Goal: Find specific page/section: Find specific page/section

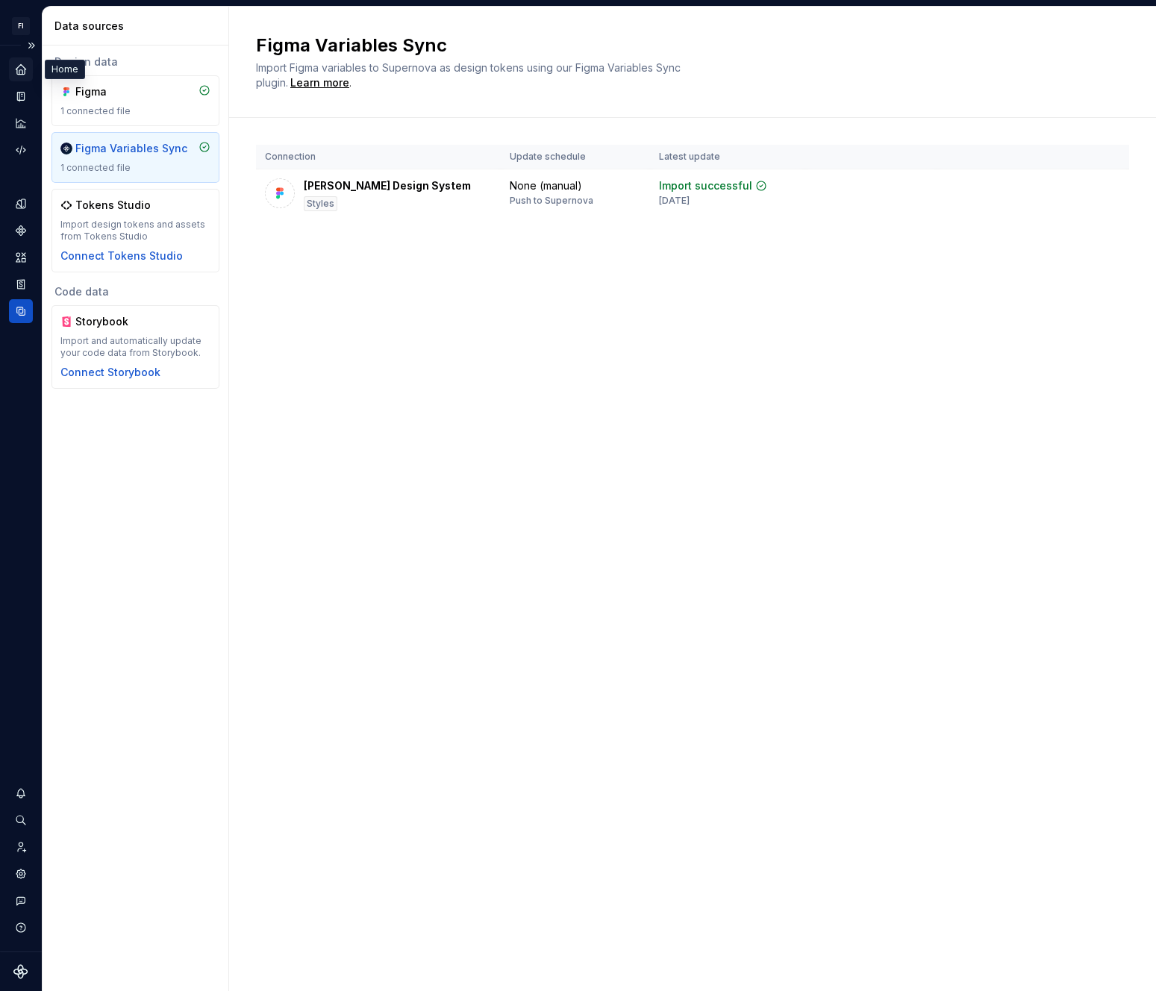
click at [25, 69] on icon "Home" at bounding box center [21, 69] width 10 height 10
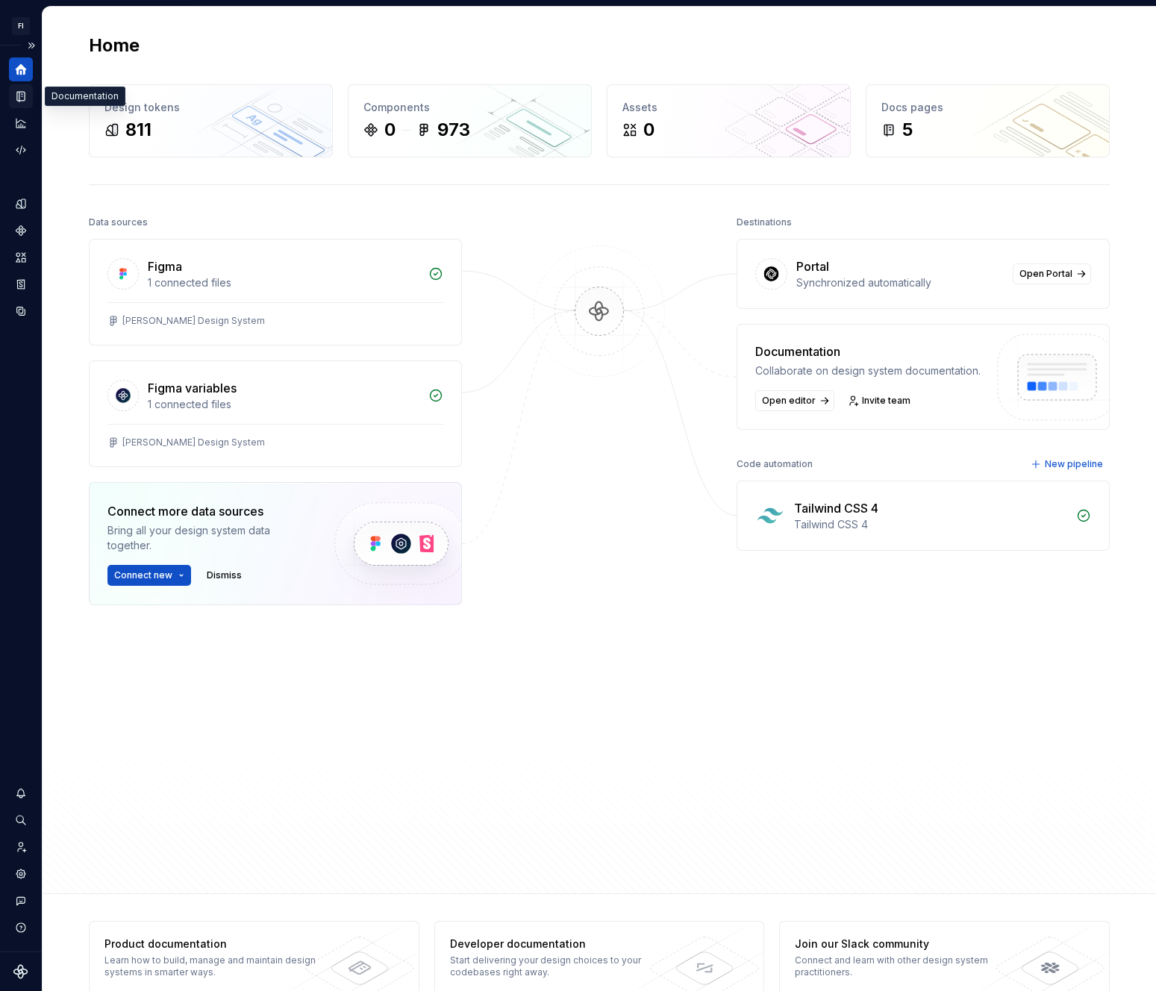
click at [22, 99] on icon "Documentation" at bounding box center [22, 97] width 6 height 8
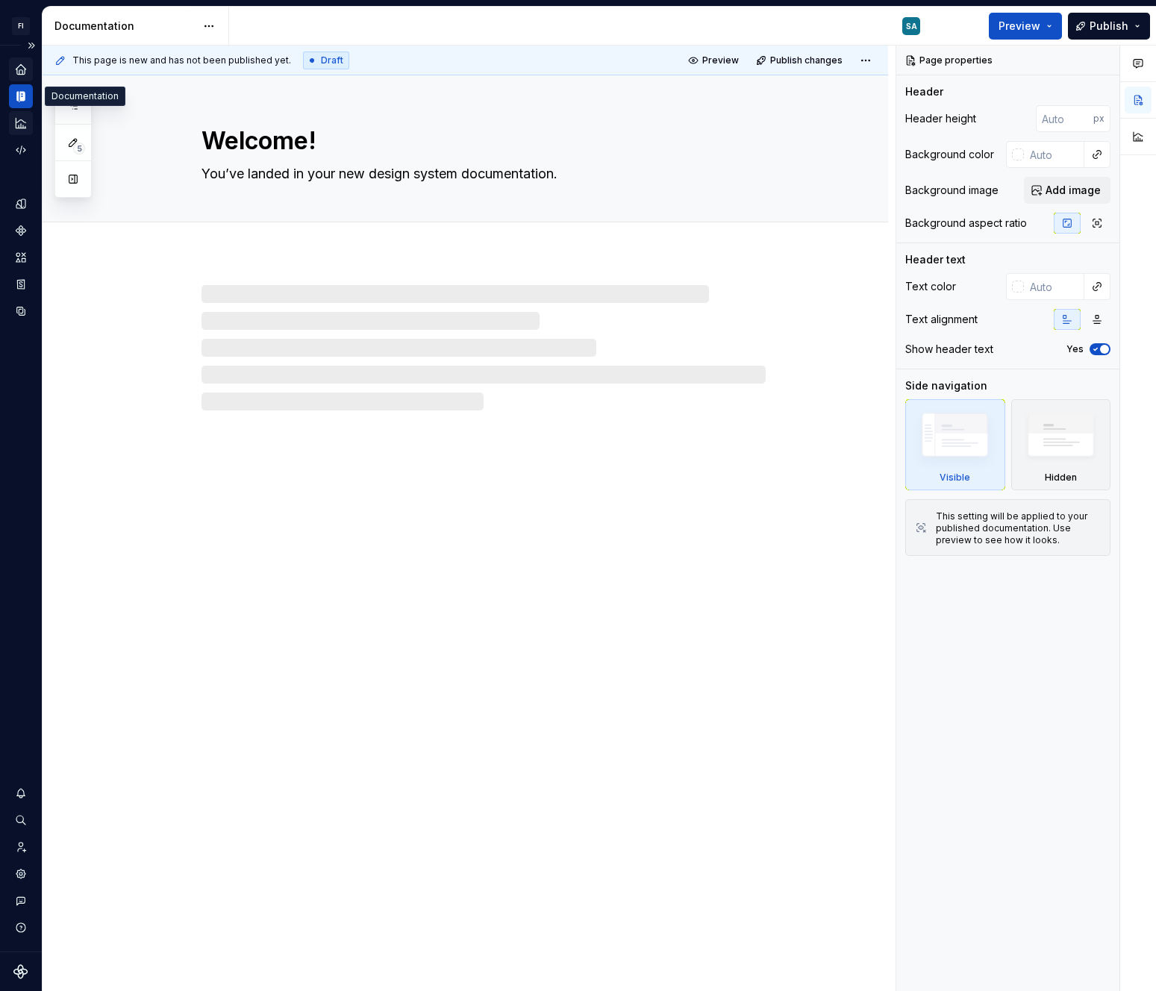
type textarea "*"
click at [16, 145] on icon "Code automation" at bounding box center [20, 149] width 13 height 13
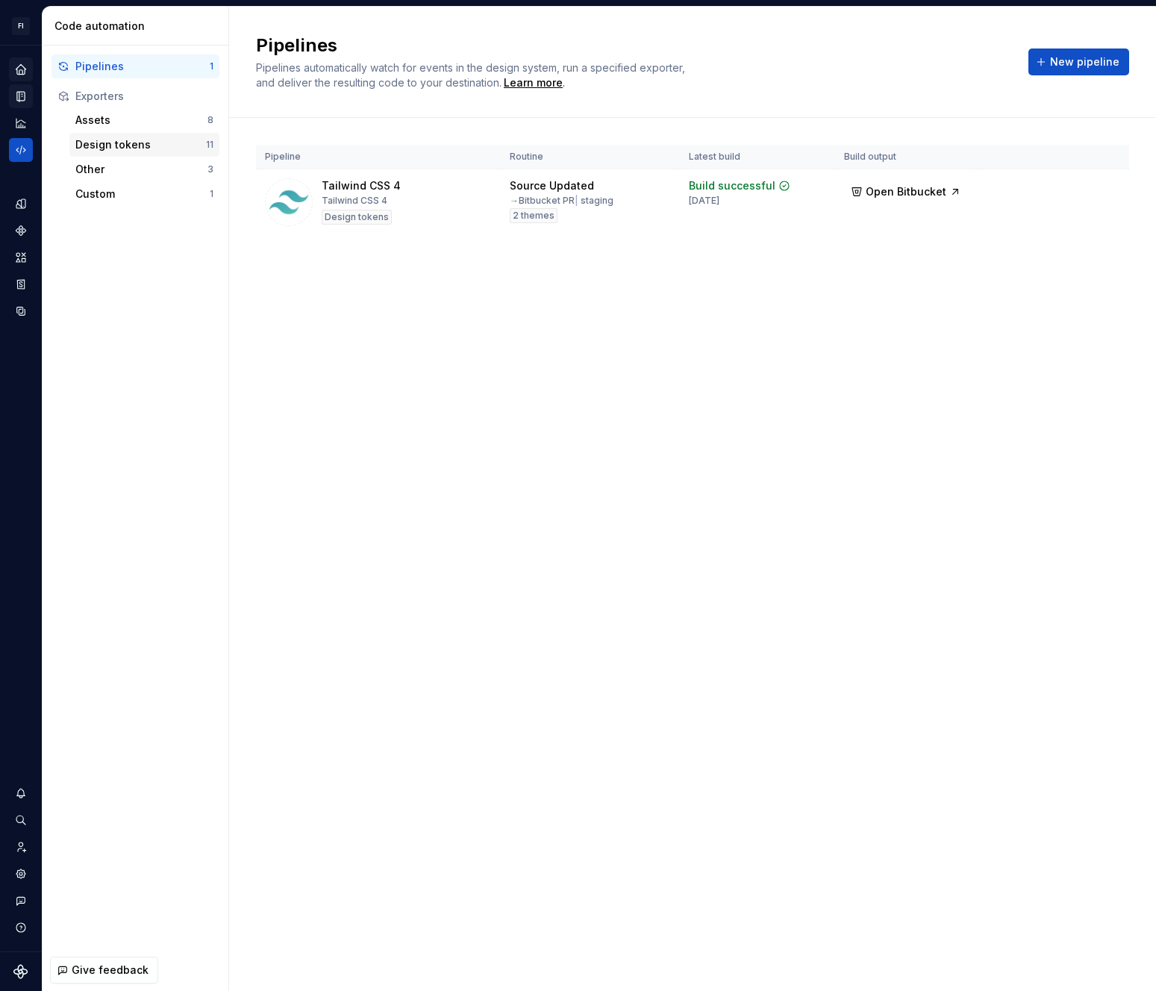
click at [96, 141] on div "Design tokens" at bounding box center [140, 144] width 131 height 15
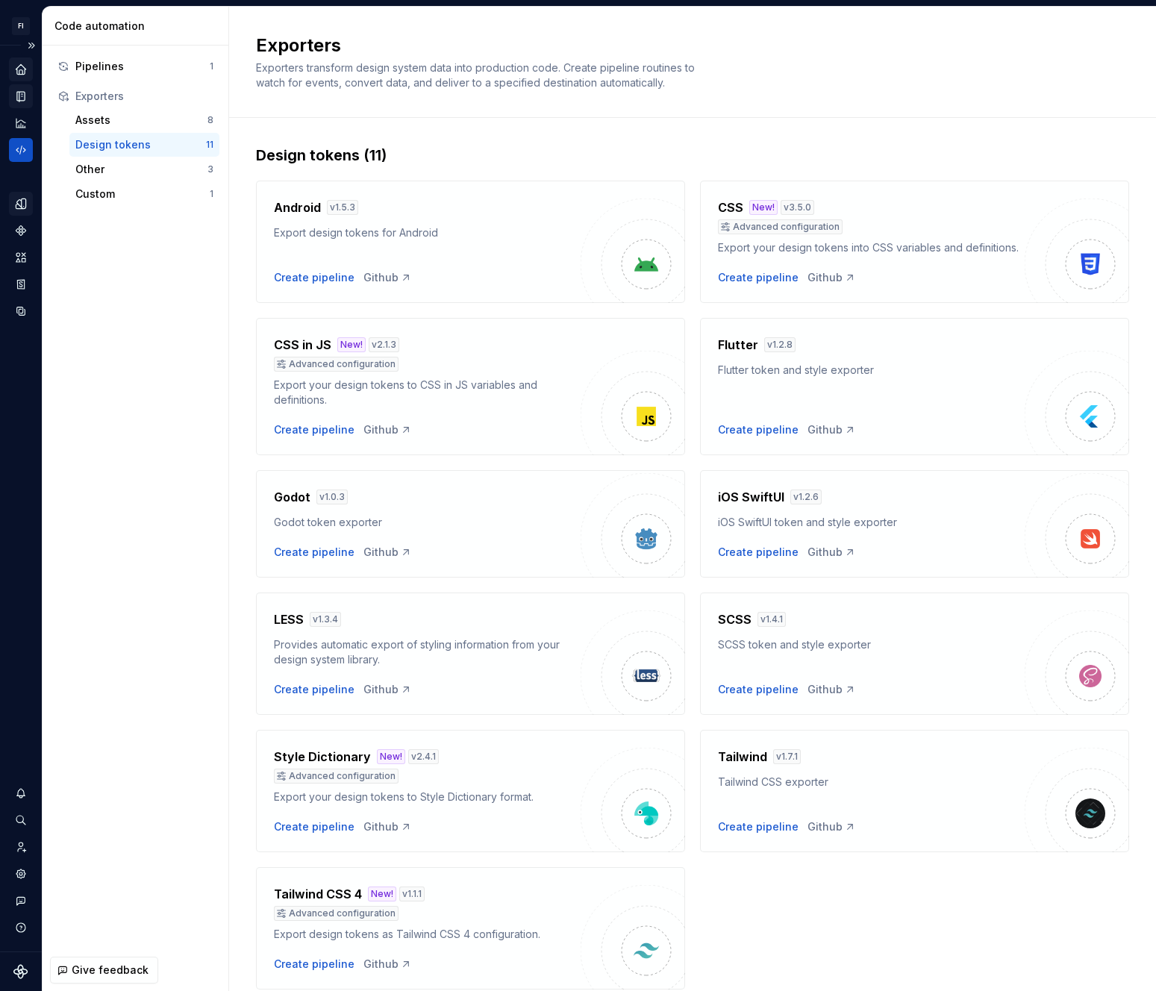
click at [21, 207] on icon "Design tokens" at bounding box center [21, 203] width 10 height 10
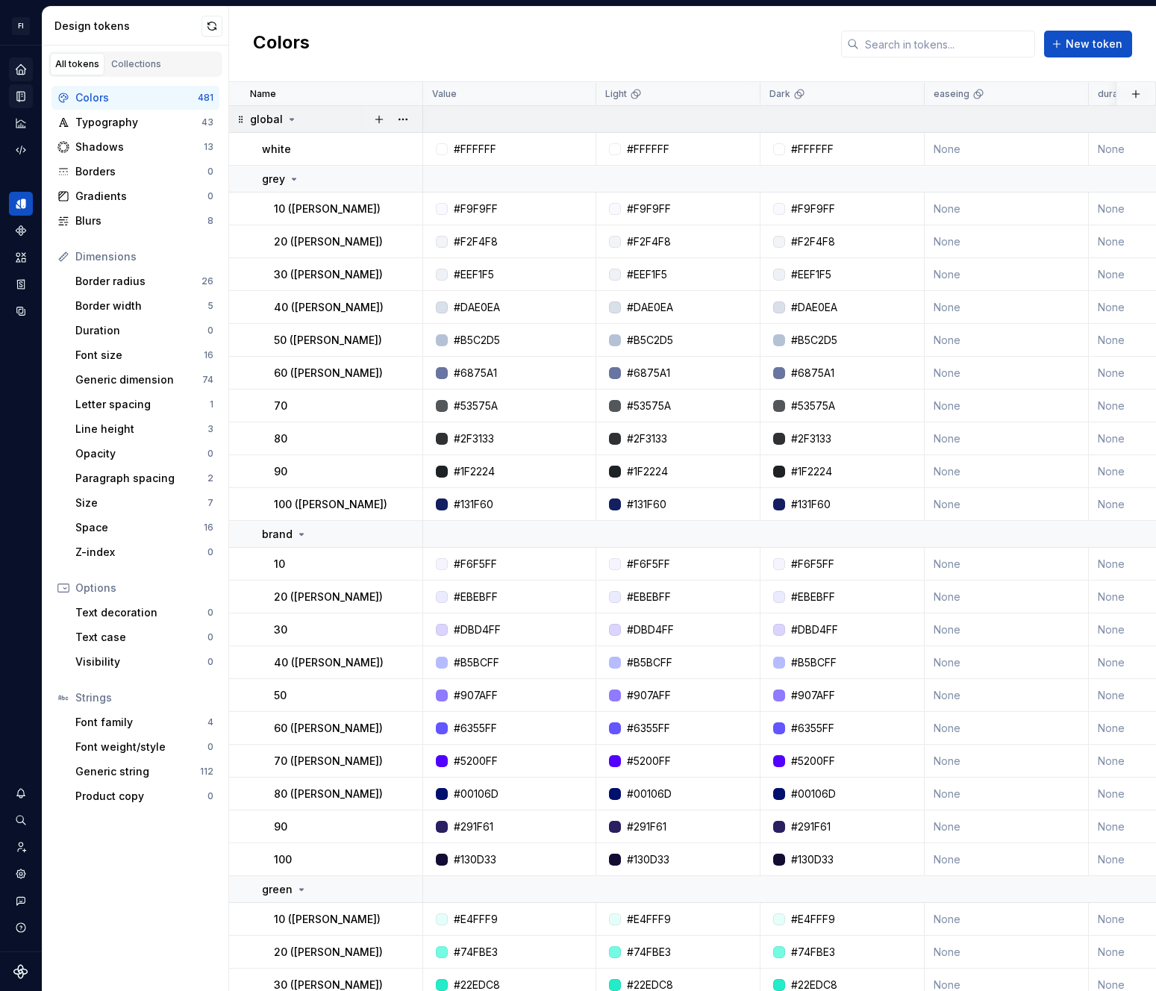
click at [290, 118] on icon at bounding box center [292, 119] width 12 height 12
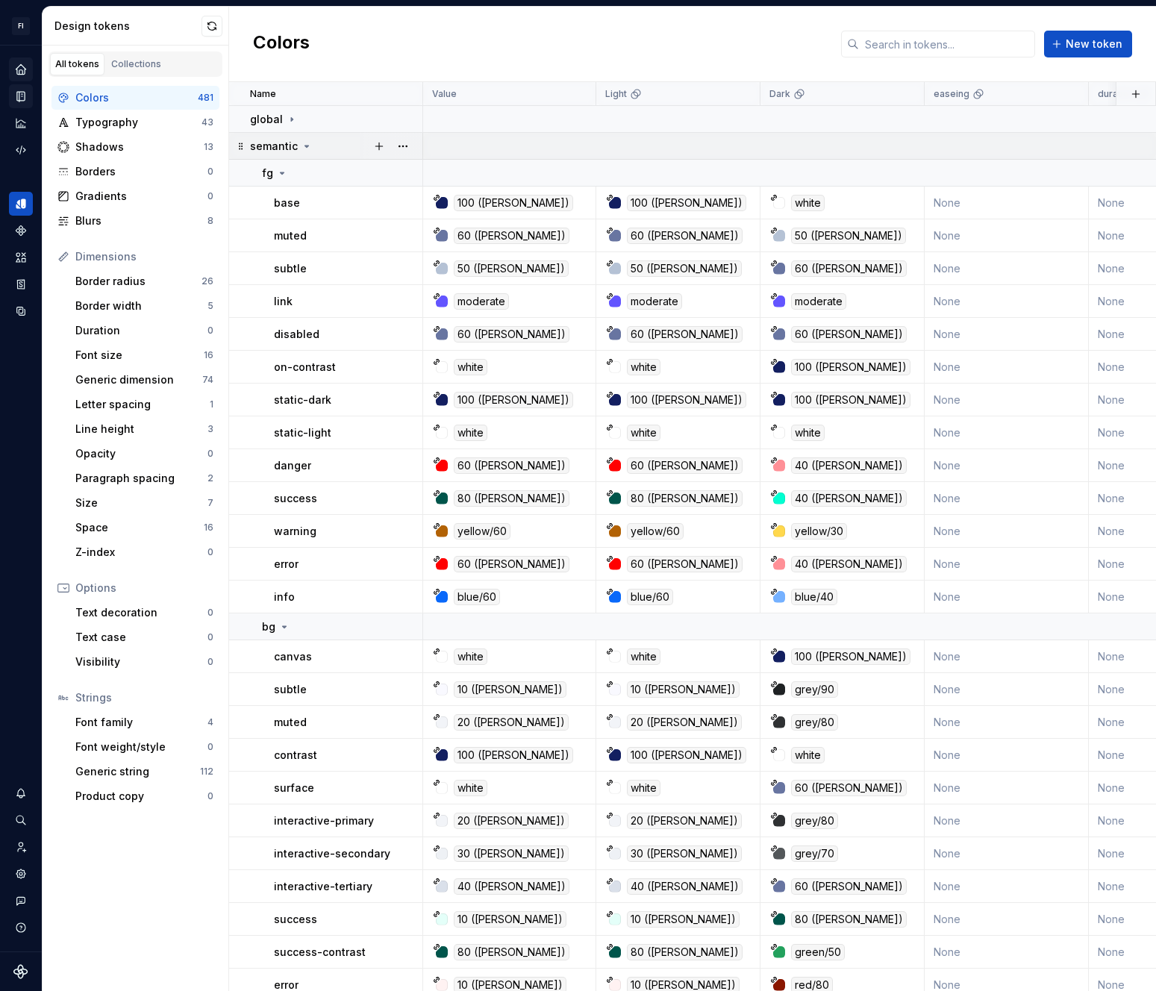
click at [305, 148] on icon at bounding box center [307, 146] width 12 height 12
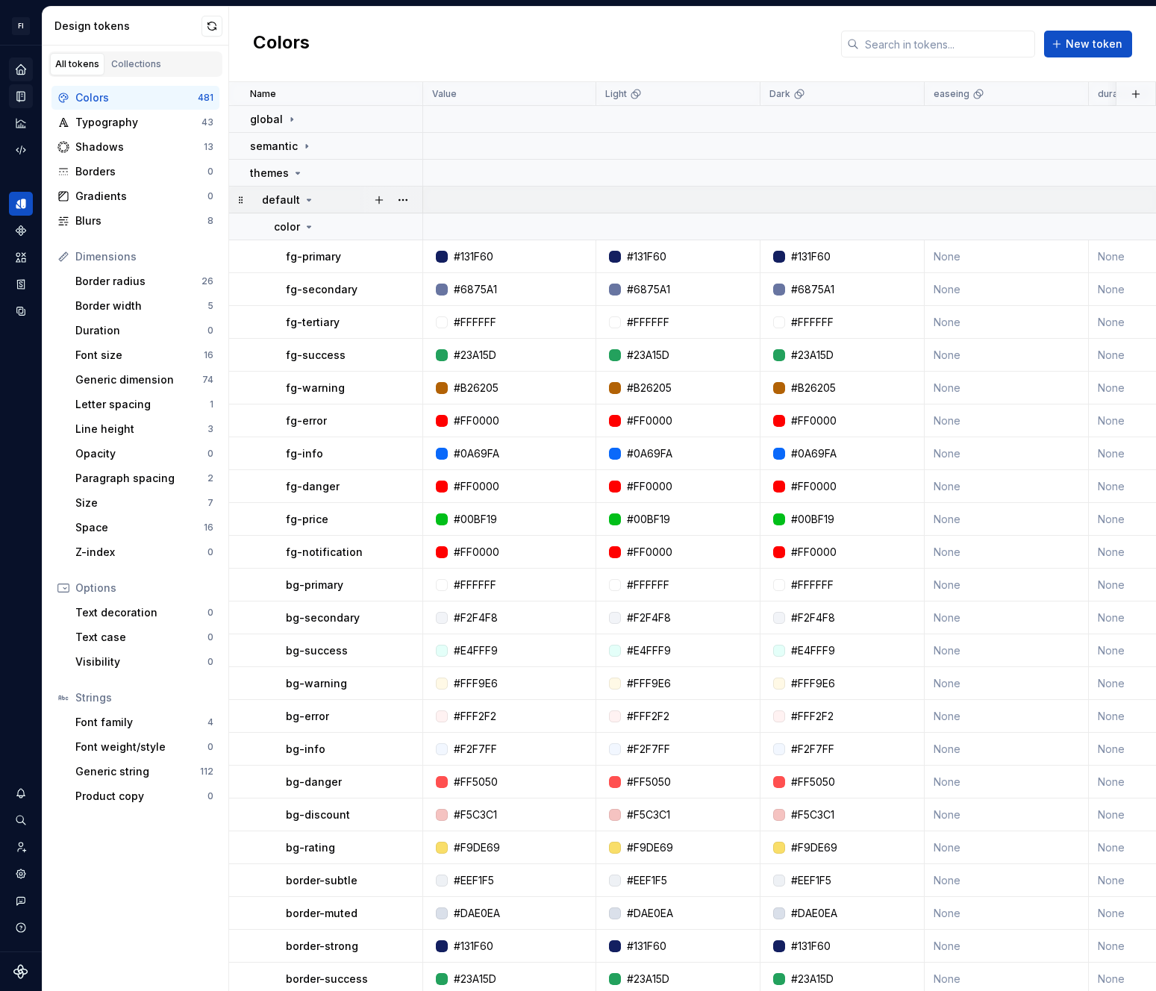
click at [307, 200] on icon at bounding box center [309, 199] width 4 height 1
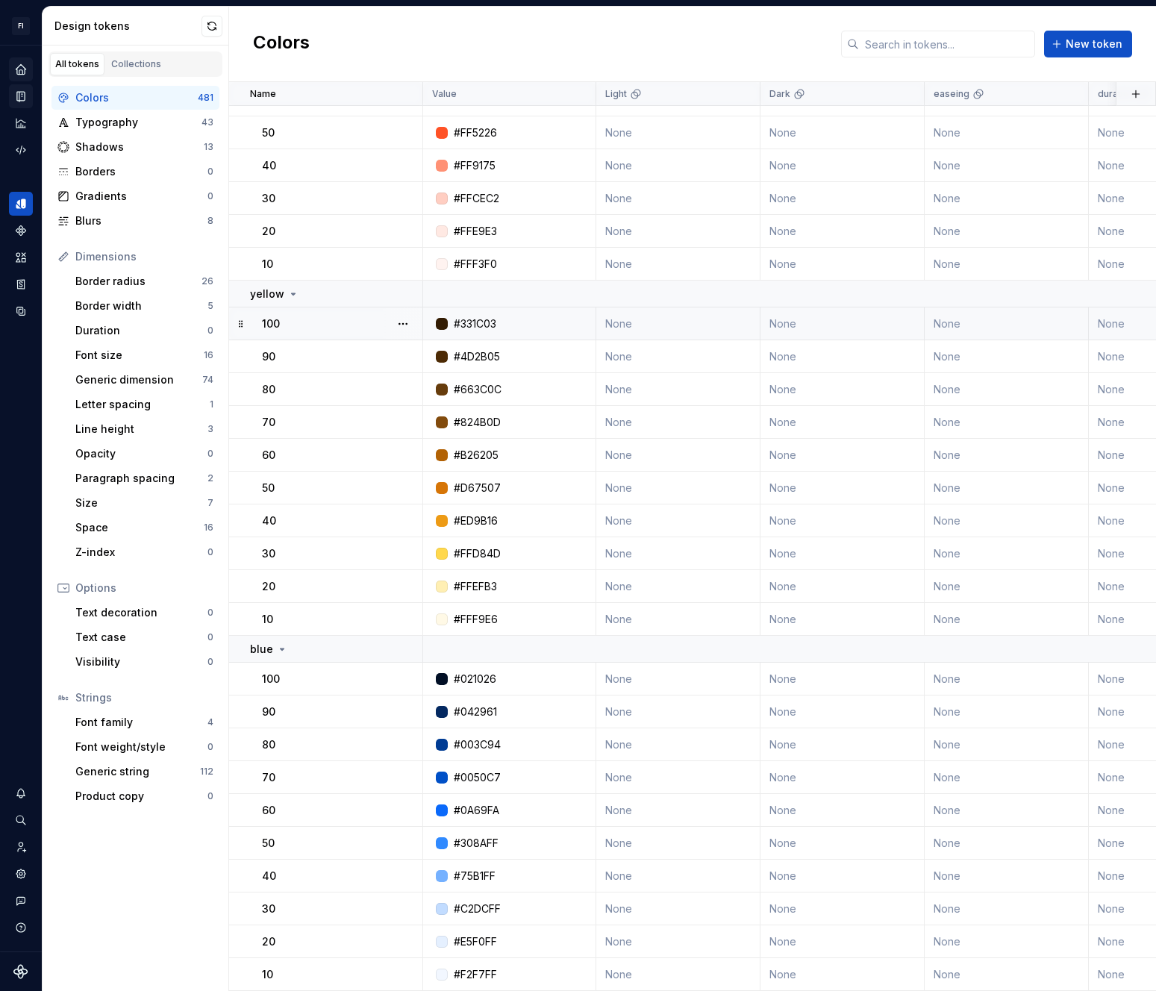
scroll to position [11138, 0]
